Goal: Information Seeking & Learning: Learn about a topic

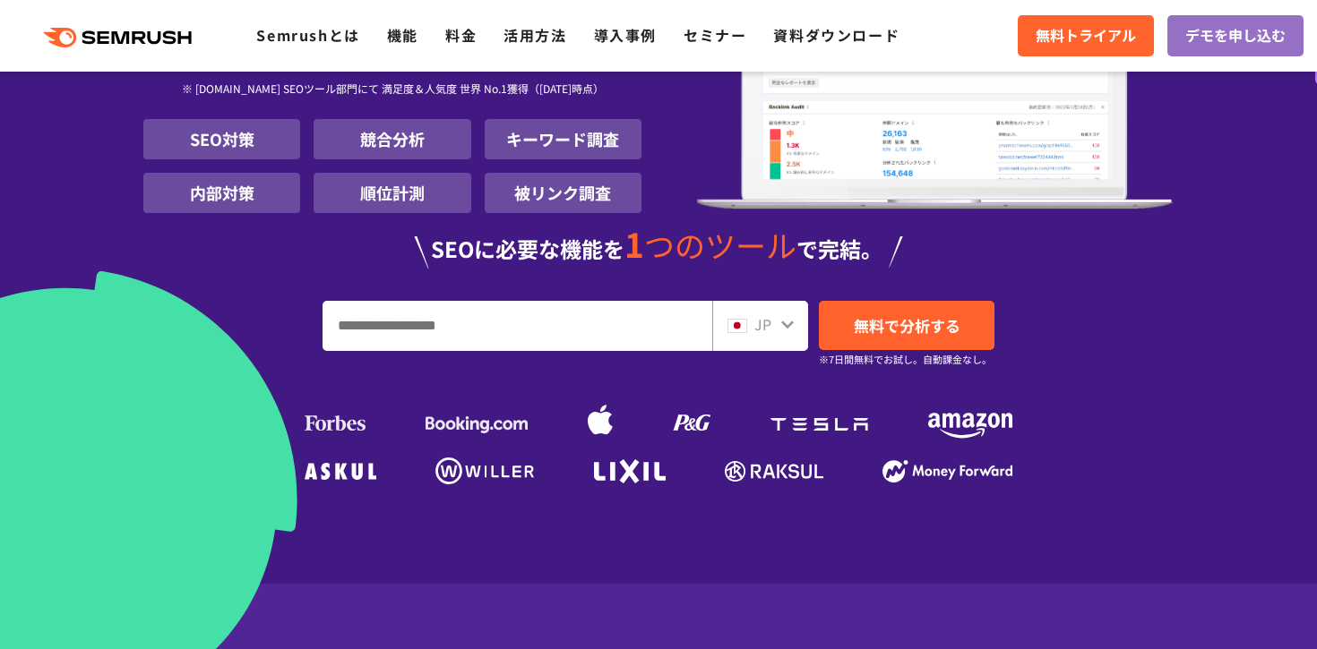
click at [467, 326] on input "URL、キーワードを入力してください" at bounding box center [517, 326] width 388 height 48
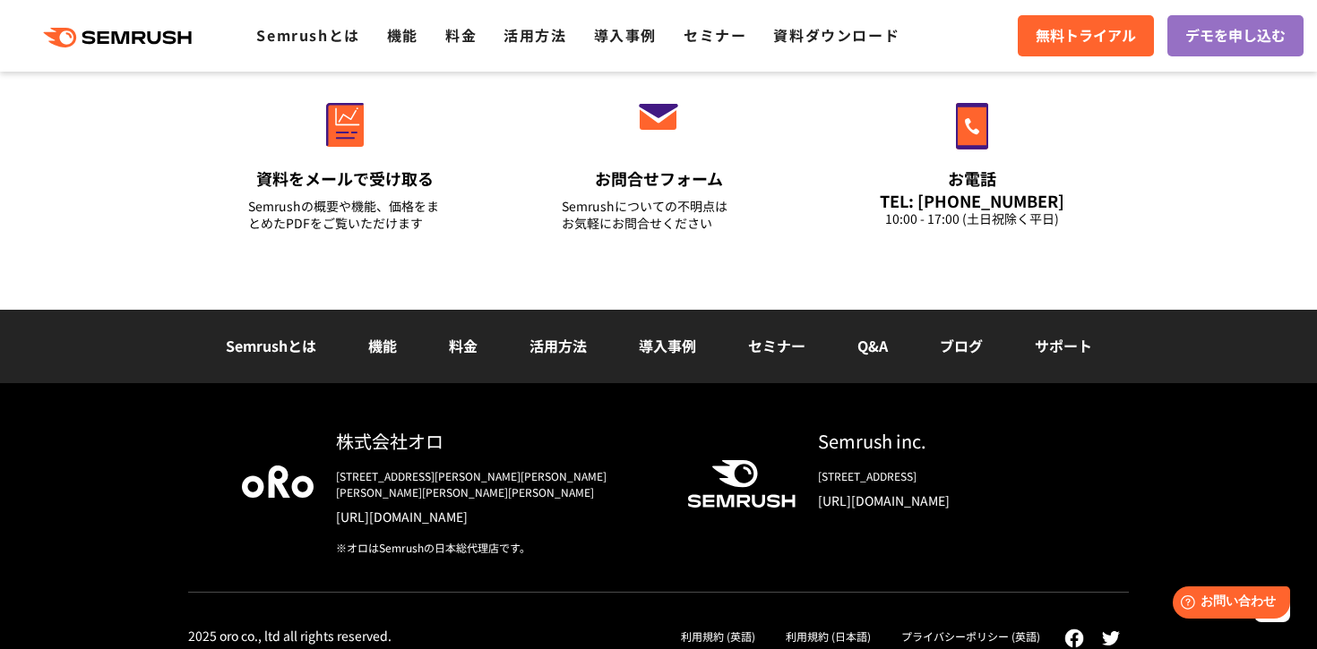
scroll to position [6169, 0]
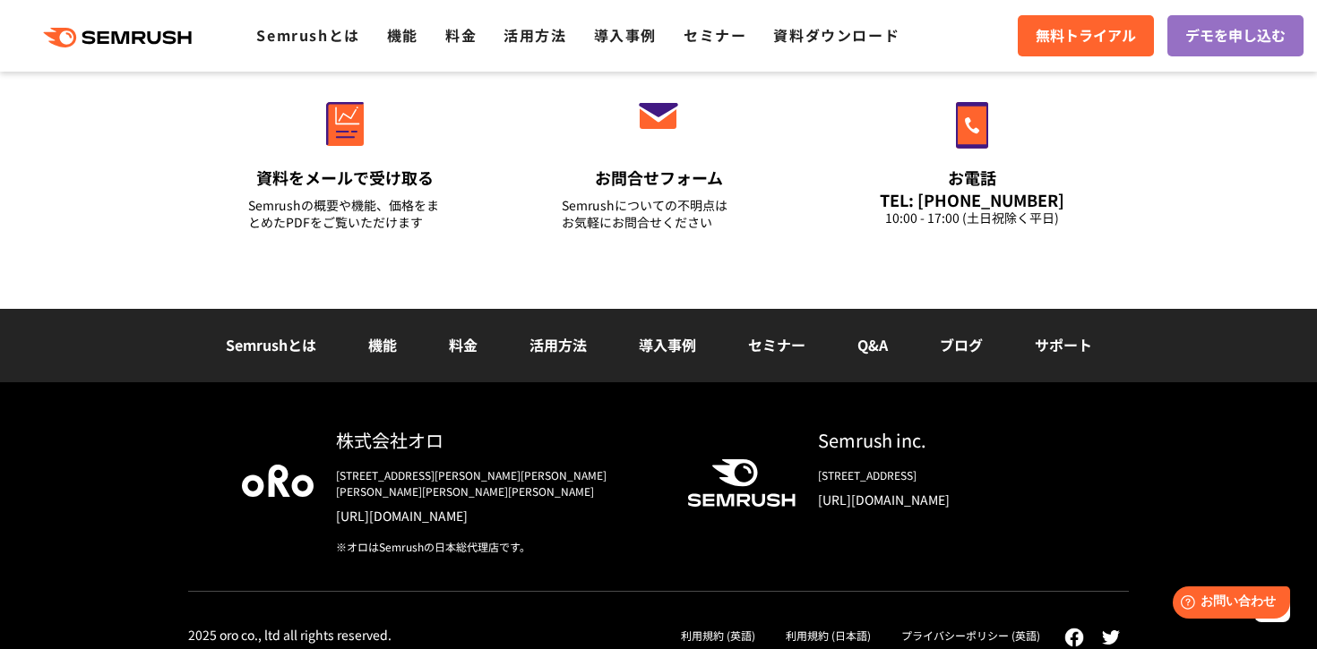
click at [384, 341] on link "機能" at bounding box center [382, 344] width 29 height 21
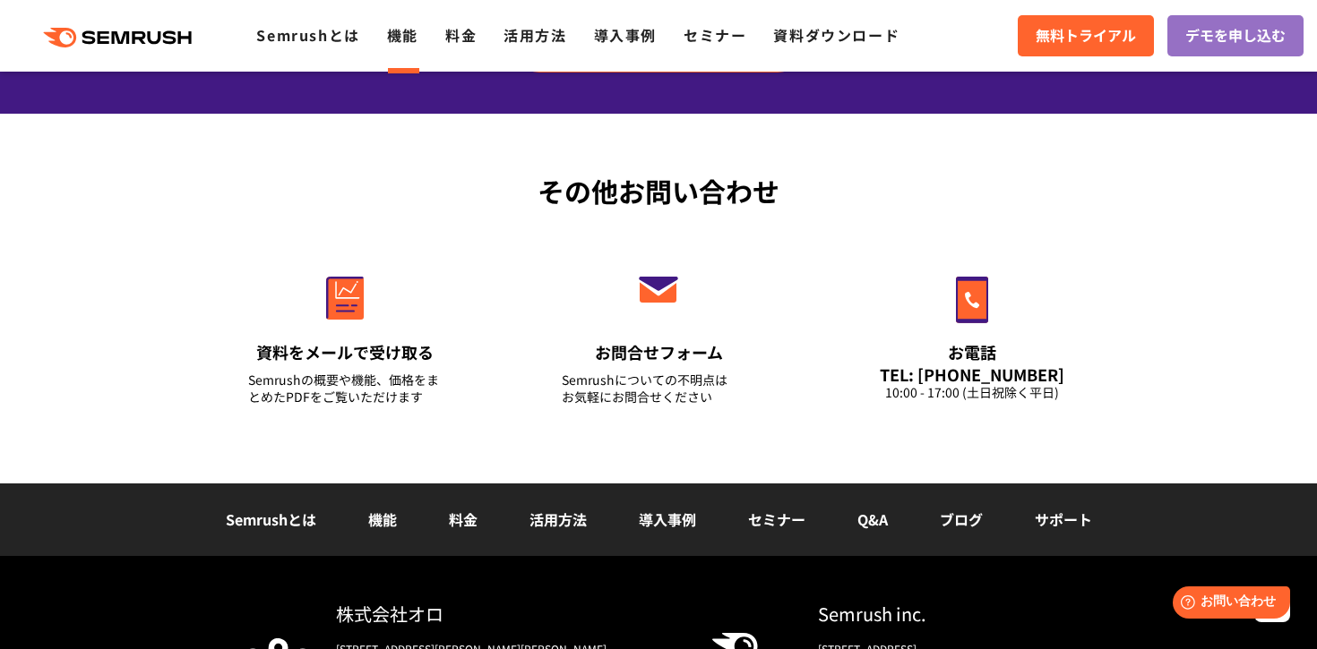
scroll to position [6240, 0]
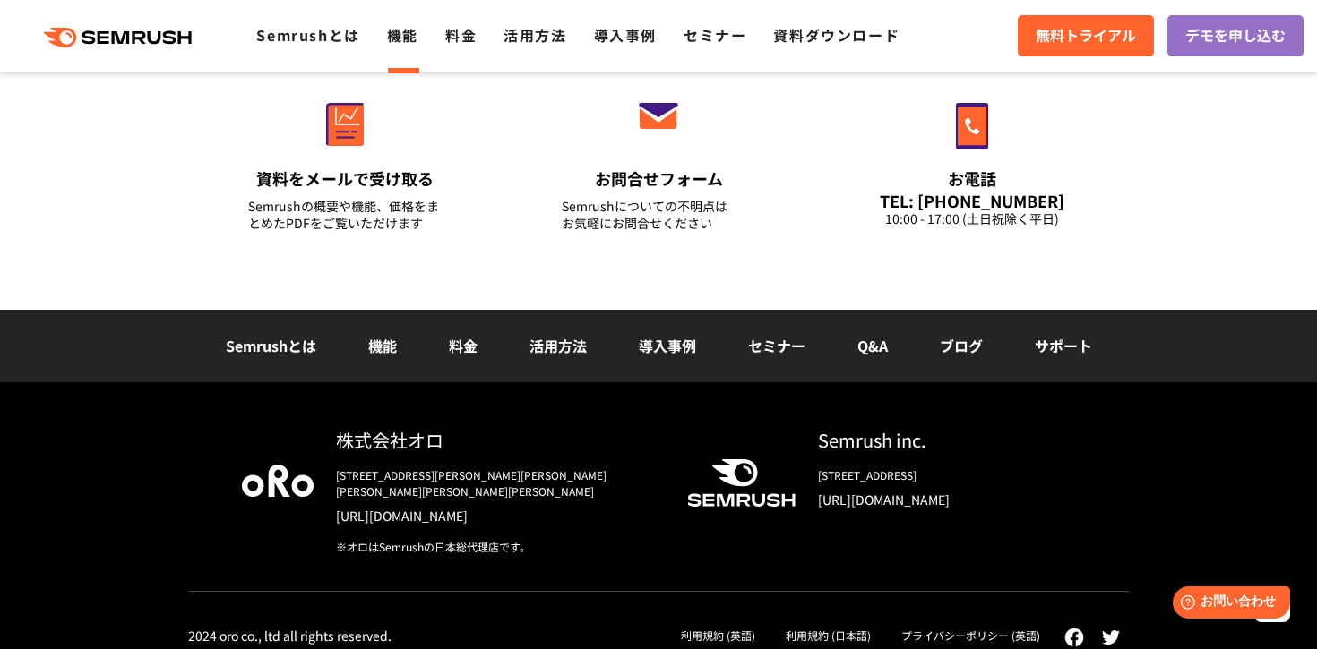
click at [666, 336] on link "導入事例" at bounding box center [667, 345] width 57 height 21
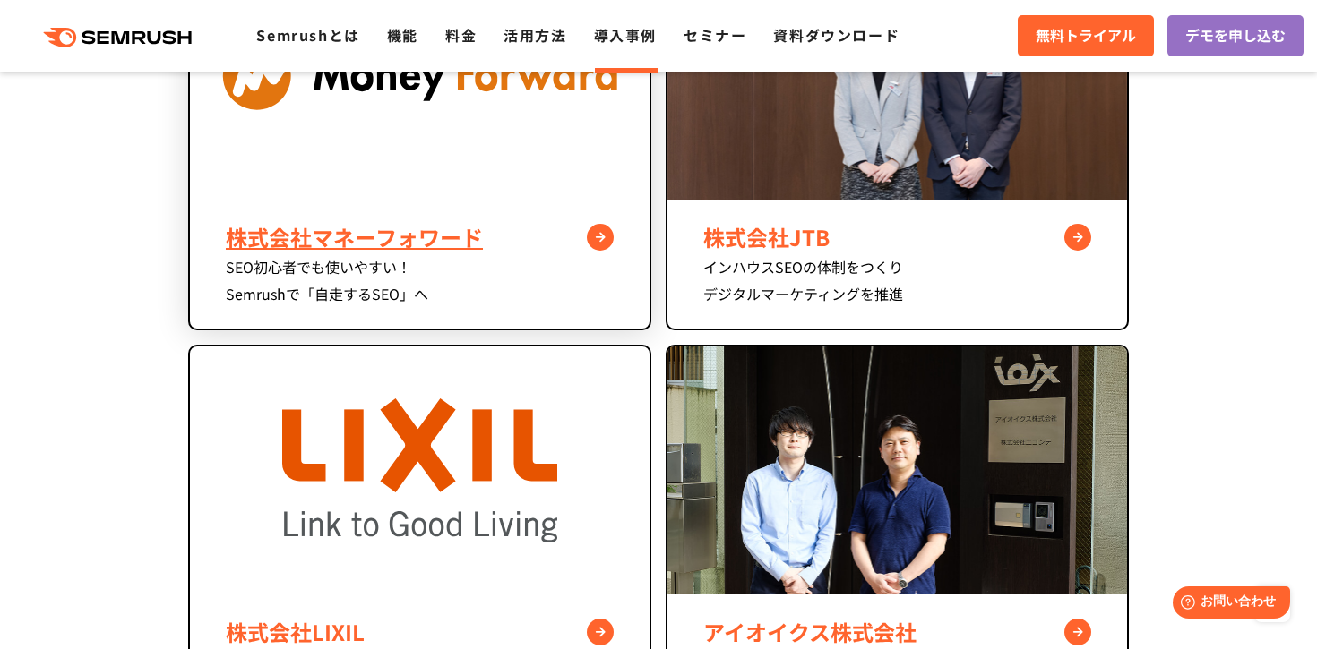
scroll to position [929, 0]
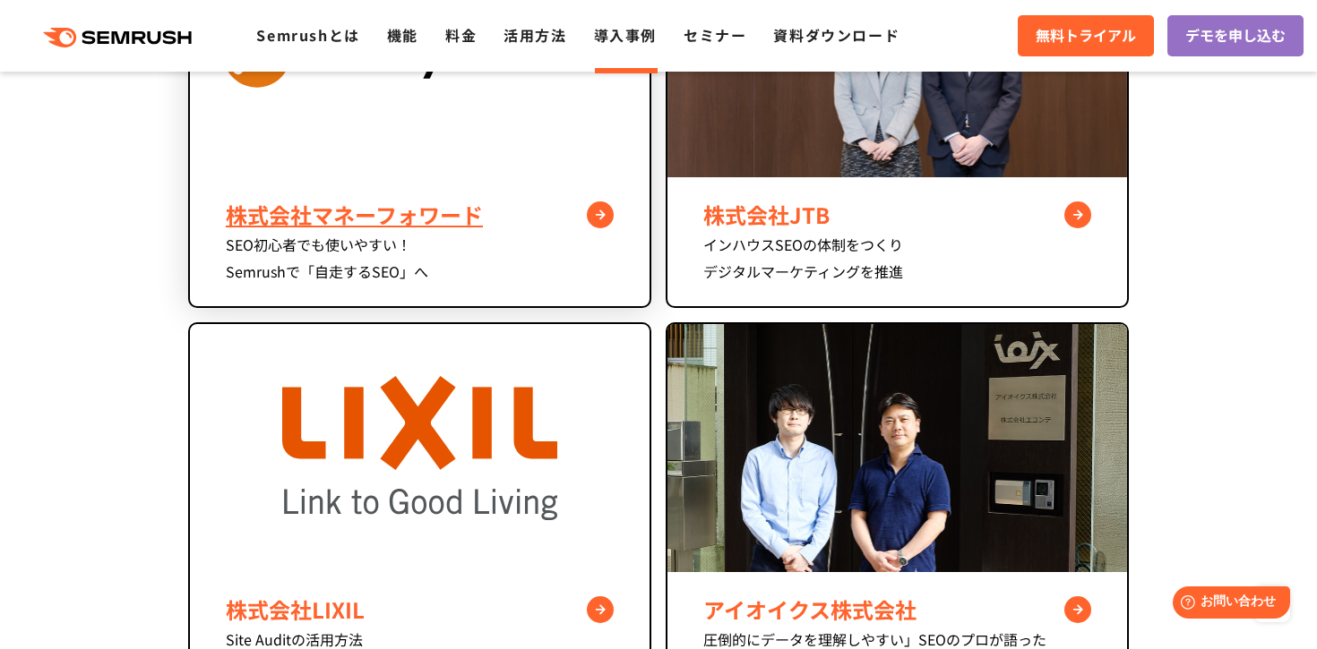
click at [475, 253] on div "SEO初心者でも使いやすい！ Semrushで「自走するSEO」へ" at bounding box center [420, 258] width 388 height 54
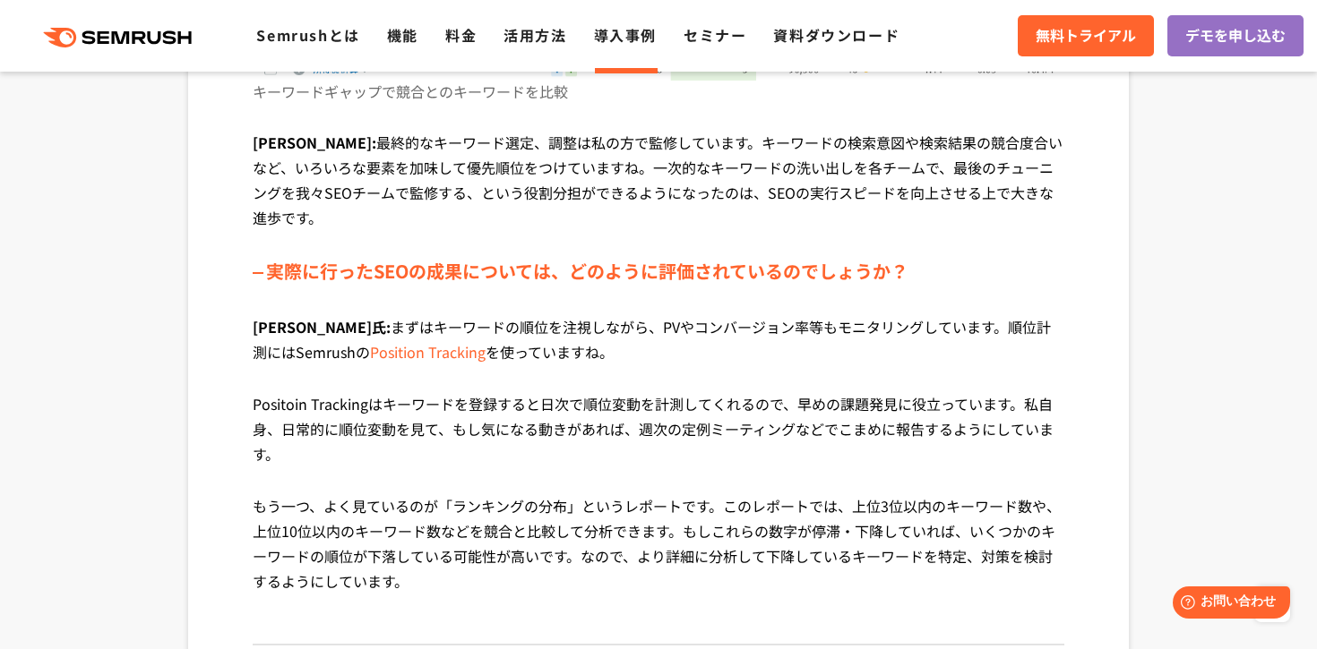
scroll to position [4817, 0]
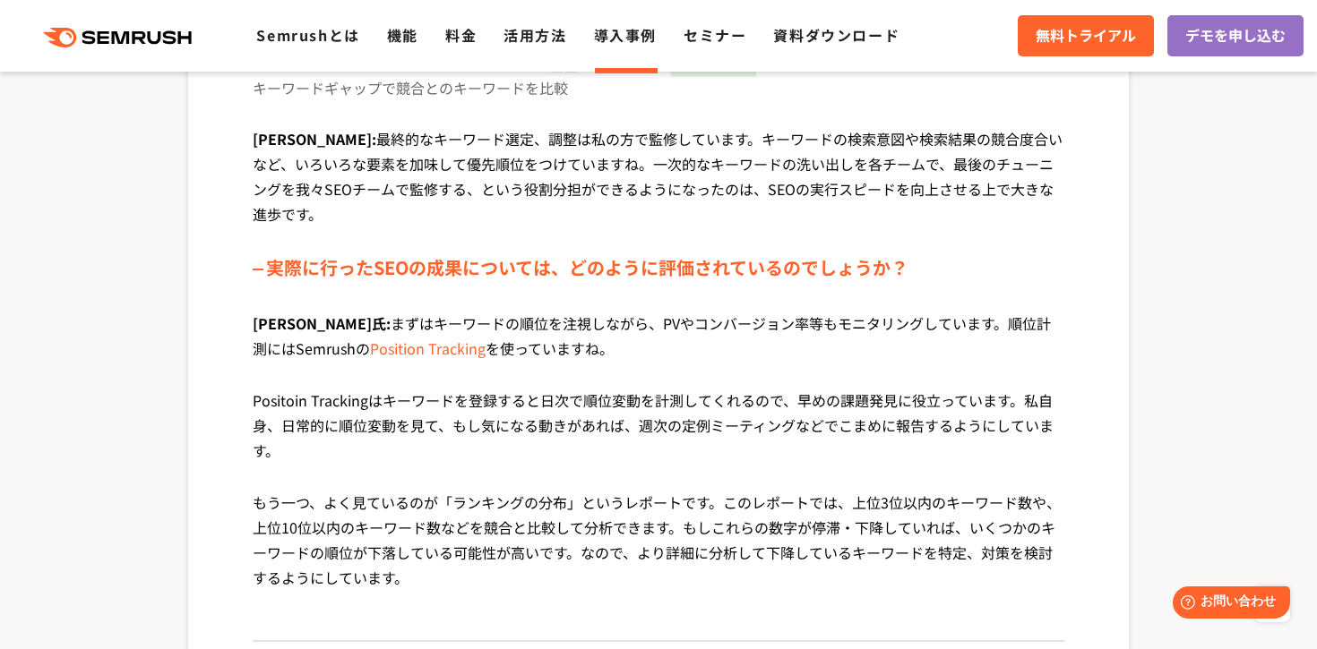
click at [452, 311] on p "[PERSON_NAME]氏: まずはキーワードの順位を注視しながら、PVやコンバージョン率等もモニタリングしています。順位計測にはSemrushの Posi…" at bounding box center [659, 349] width 812 height 77
